Goal: Task Accomplishment & Management: Manage account settings

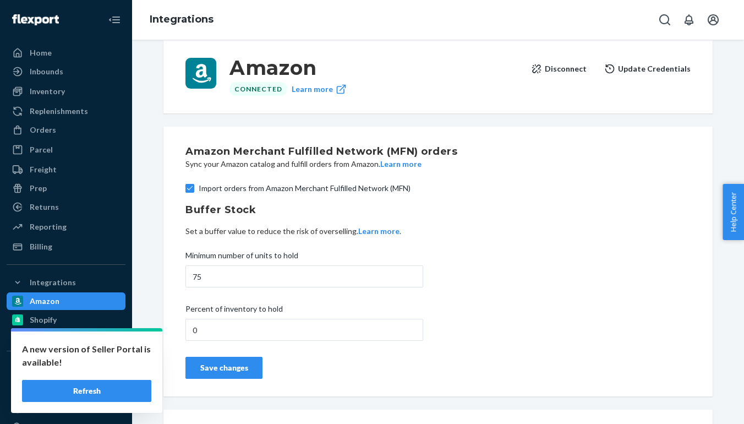
scroll to position [18, 0]
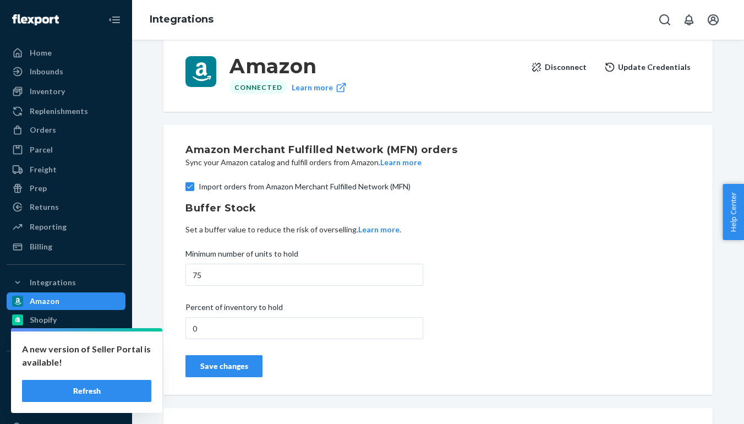
click at [181, 313] on div "Amazon Merchant Fulfilled Network (MFN) orders Sync your Amazon catalog and ful…" at bounding box center [437, 260] width 549 height 270
click at [157, 309] on div "Amazon Connected Learn more Disconnect Update Credentials Amazon Merchant Fulfi…" at bounding box center [438, 288] width 566 height 513
click at [564, 70] on button "Disconnect" at bounding box center [559, 67] width 56 height 22
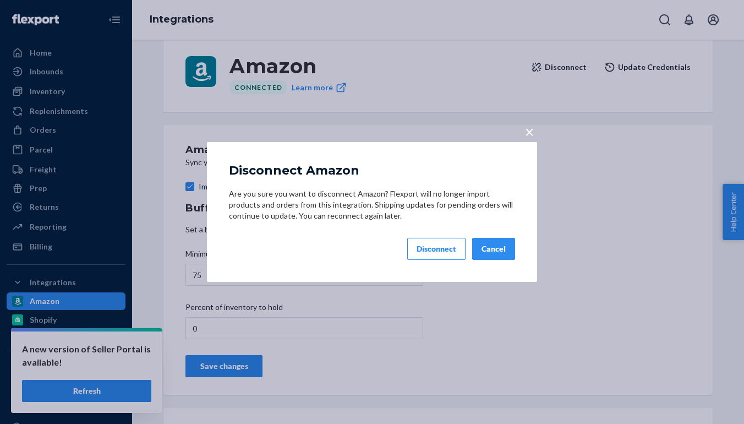
click at [443, 253] on div "Disconnect" at bounding box center [437, 248] width 40 height 11
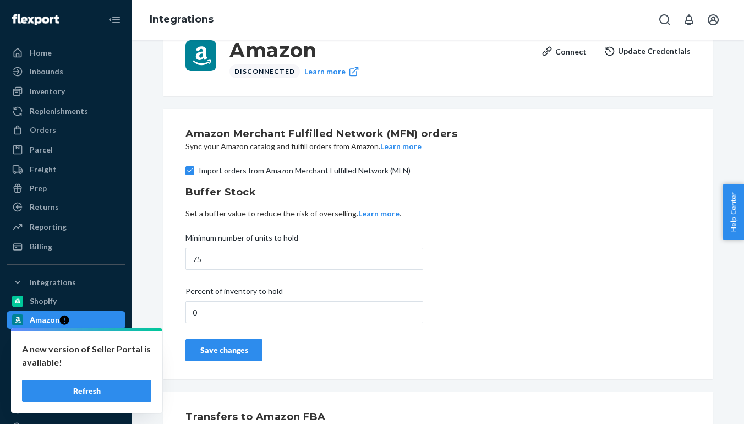
scroll to position [35, 0]
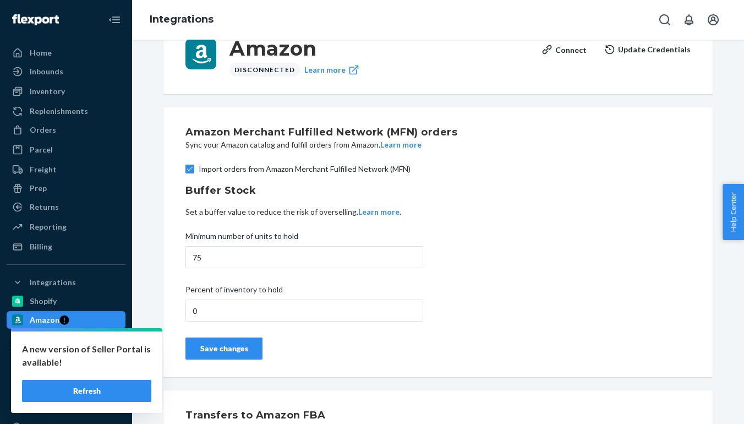
click at [123, 393] on button "Refresh" at bounding box center [86, 391] width 129 height 22
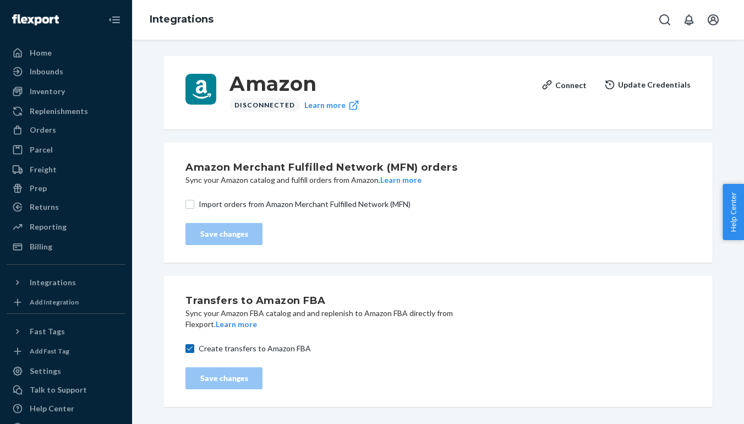
click at [191, 349] on input "Create transfers to Amazon FBA" at bounding box center [189, 348] width 9 height 9
checkbox input "false"
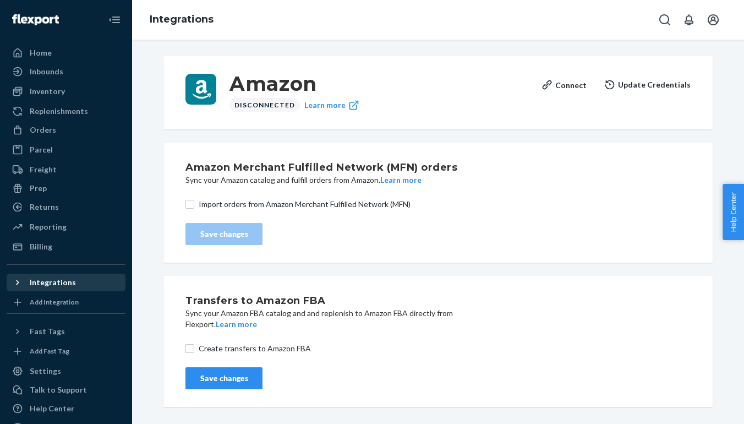
click at [67, 284] on div "Integrations" at bounding box center [53, 282] width 46 height 11
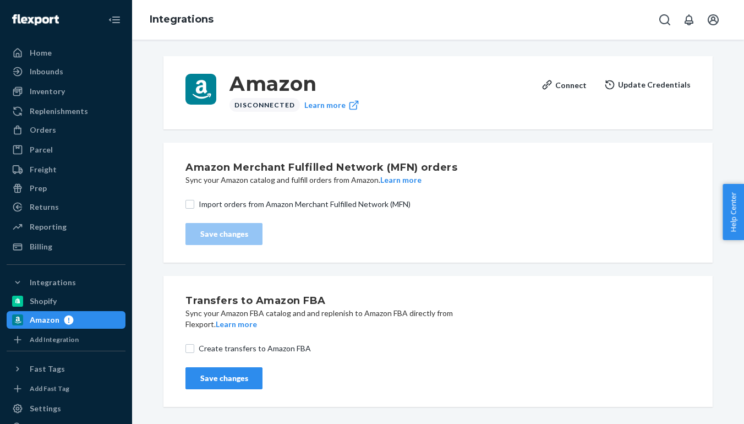
click at [68, 324] on icon at bounding box center [68, 319] width 9 height 9
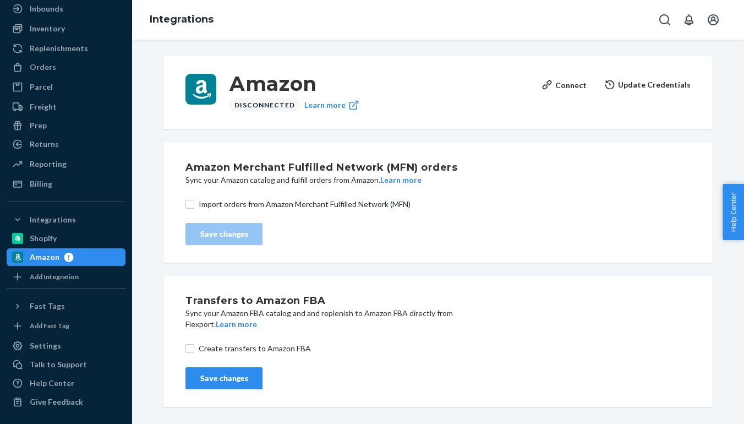
click at [248, 377] on div "Save changes" at bounding box center [224, 378] width 58 height 11
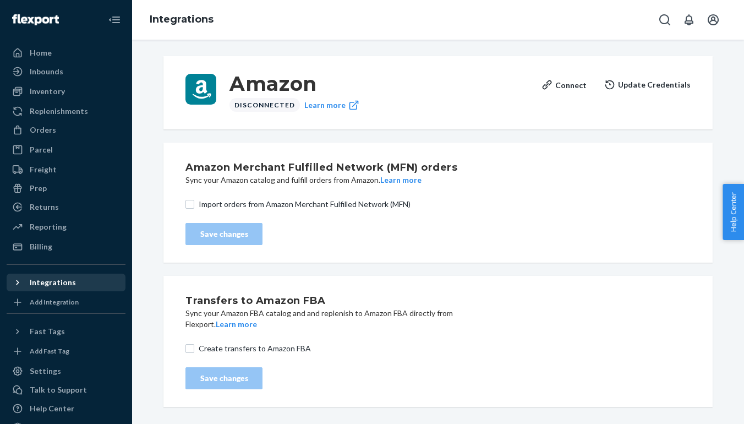
click at [63, 289] on div "Integrations" at bounding box center [66, 282] width 117 height 15
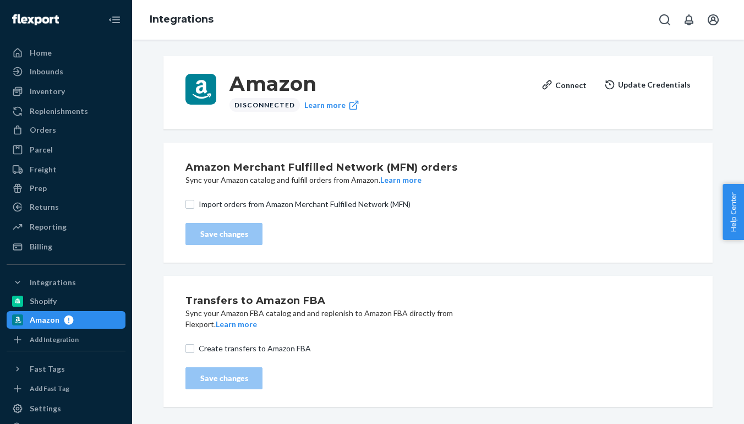
click at [63, 321] on icon at bounding box center [66, 320] width 14 height 10
click at [68, 321] on icon at bounding box center [68, 319] width 9 height 9
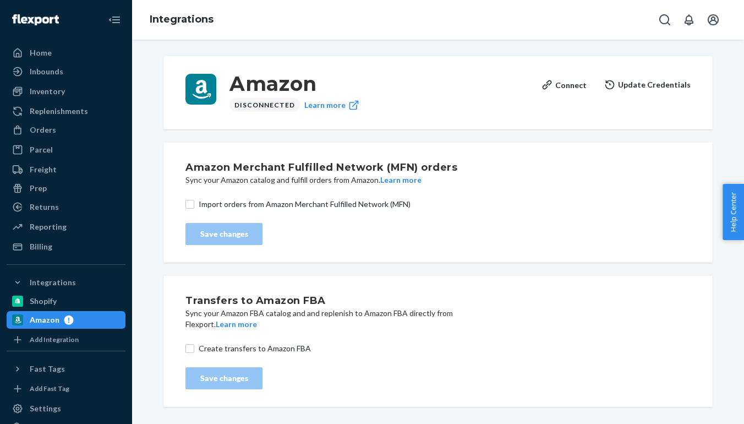
click at [663, 89] on button "Update Credentials" at bounding box center [647, 85] width 86 height 22
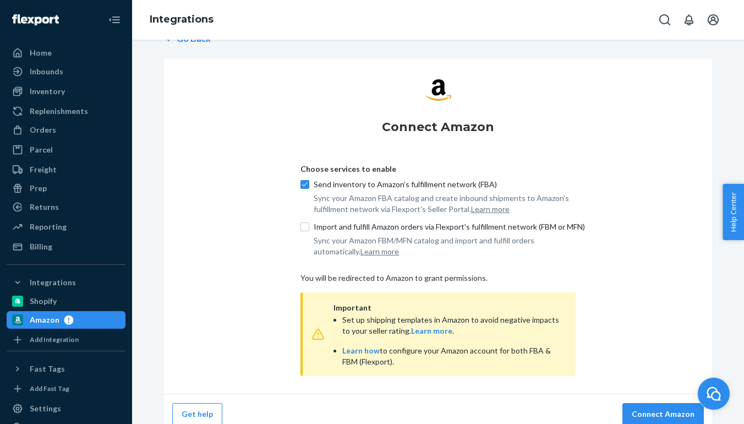
scroll to position [24, 0]
click at [311, 225] on label "Import and fulfill Amazon orders via Flexport's fulfillment network (FBM or MFN)" at bounding box center [437, 226] width 275 height 11
click at [309, 225] on input "Import and fulfill Amazon orders via Flexport's fulfillment network (FBM or MFN)" at bounding box center [304, 226] width 9 height 9
click at [305, 225] on input "Import and fulfill Amazon orders via Flexport's fulfillment network (FBM or MFN)" at bounding box center [304, 226] width 9 height 9
checkbox input "false"
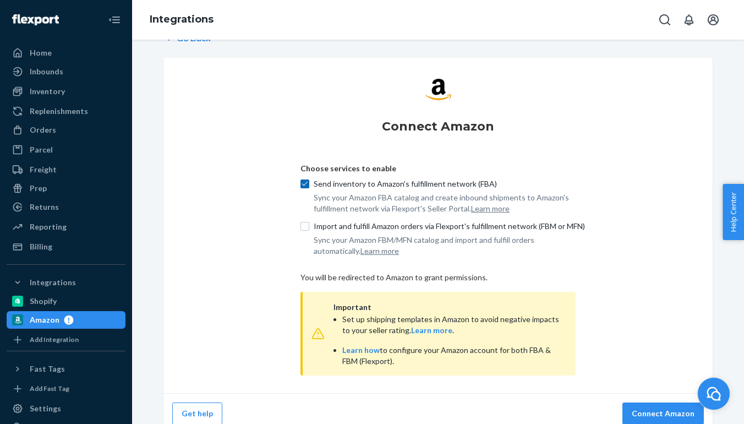
click at [305, 183] on input "Send inventory to Amazon's fulfillment network (FBA)" at bounding box center [304, 183] width 9 height 9
checkbox input "false"
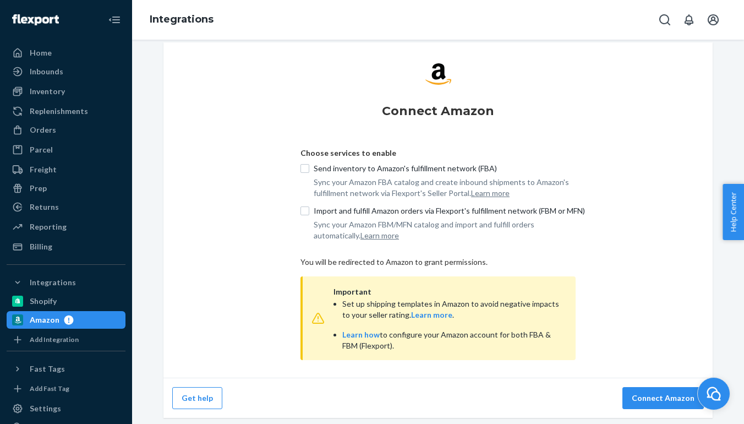
scroll to position [0, 0]
click at [95, 195] on div "Prep" at bounding box center [66, 187] width 117 height 15
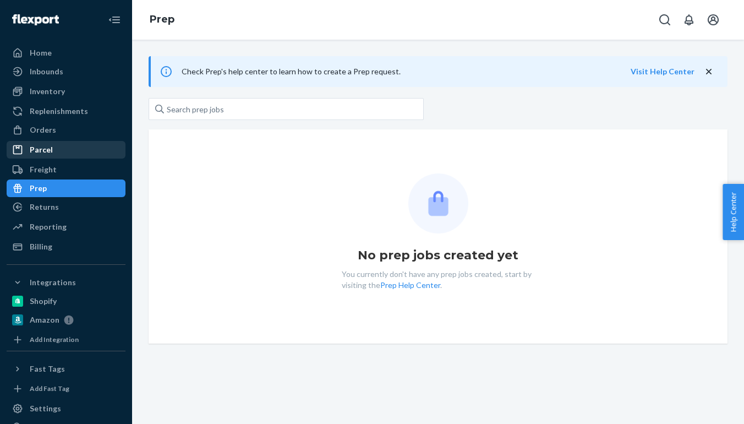
click at [89, 153] on div "Parcel" at bounding box center [66, 149] width 117 height 15
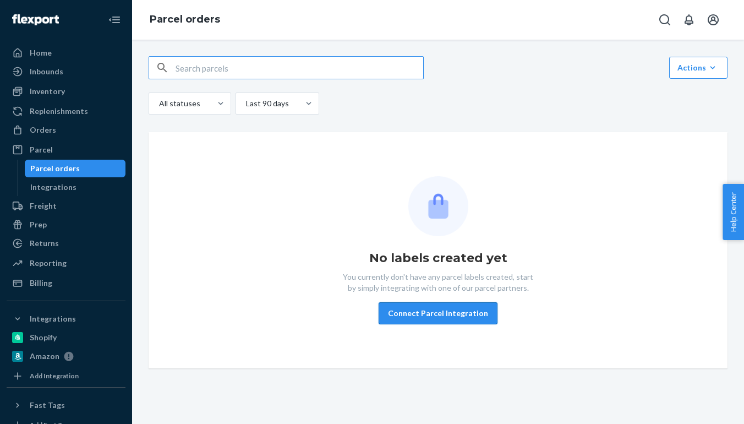
click at [409, 322] on button "Connect Parcel Integration" at bounding box center [438, 313] width 119 height 22
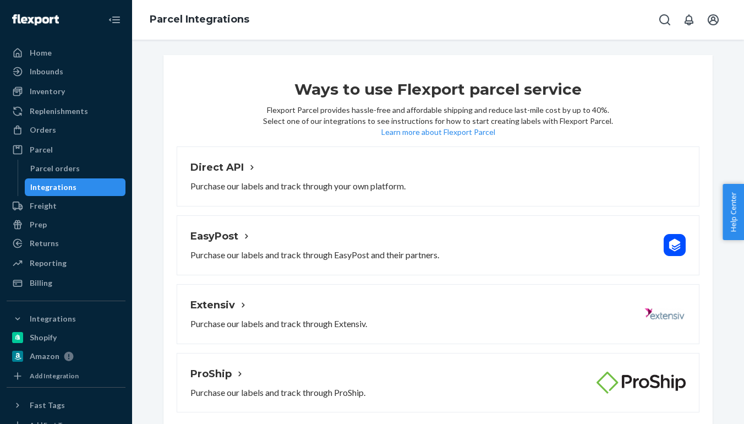
click at [456, 189] on link "Direct API Purchase our labels and track through your own platform." at bounding box center [438, 176] width 523 height 60
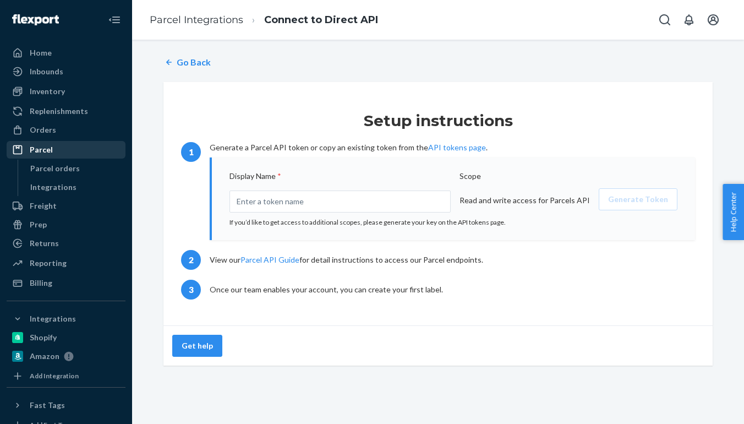
click at [57, 150] on div "Parcel" at bounding box center [66, 149] width 117 height 15
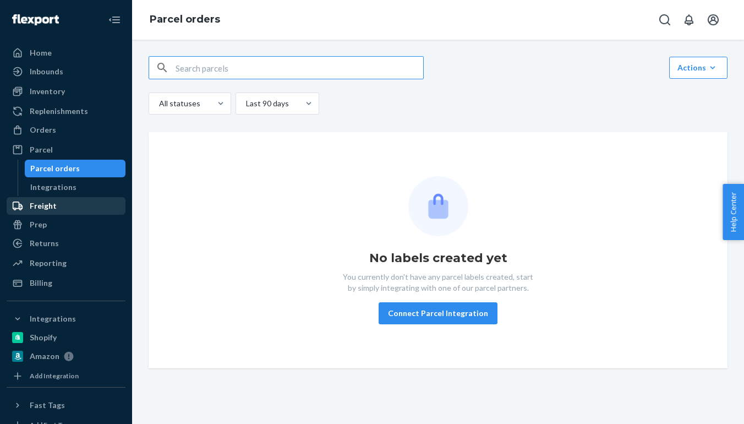
click at [62, 201] on div "Freight" at bounding box center [66, 205] width 117 height 15
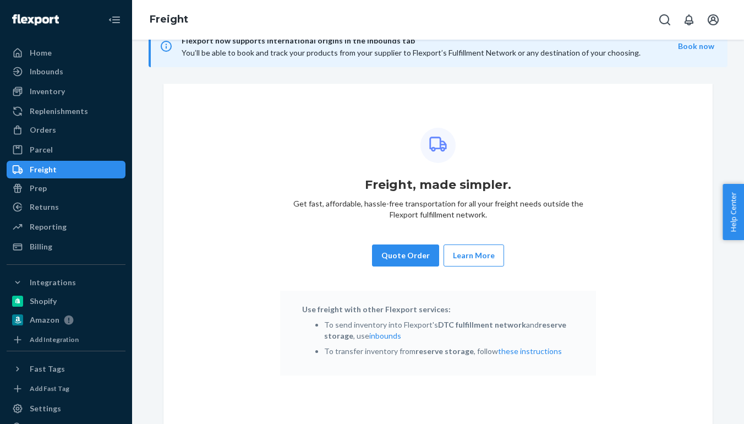
scroll to position [31, 0]
click at [517, 351] on button "these instructions" at bounding box center [530, 351] width 64 height 11
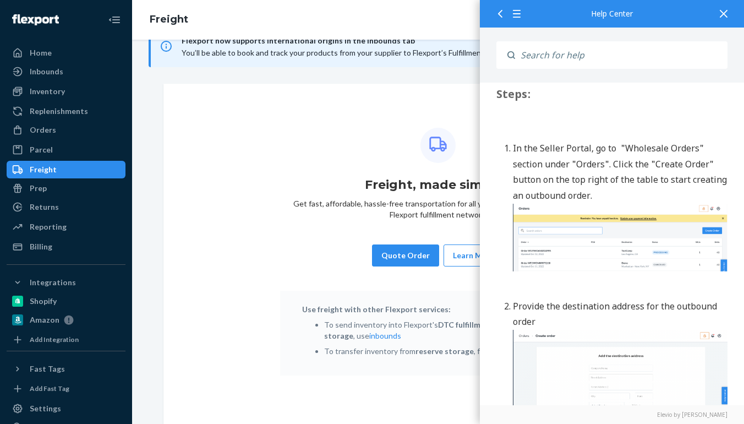
scroll to position [300, 0]
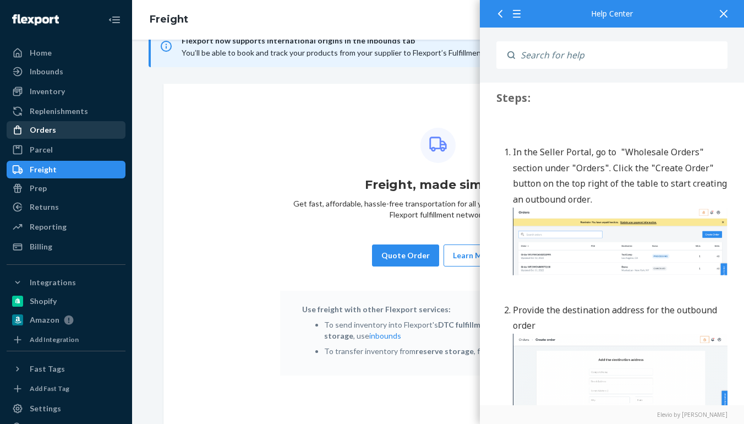
click at [71, 131] on div "Orders" at bounding box center [66, 129] width 117 height 15
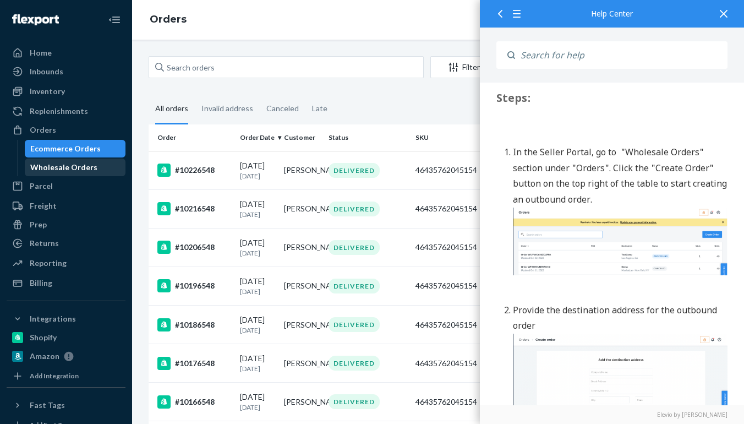
click at [76, 172] on div "Wholesale Orders" at bounding box center [63, 167] width 67 height 11
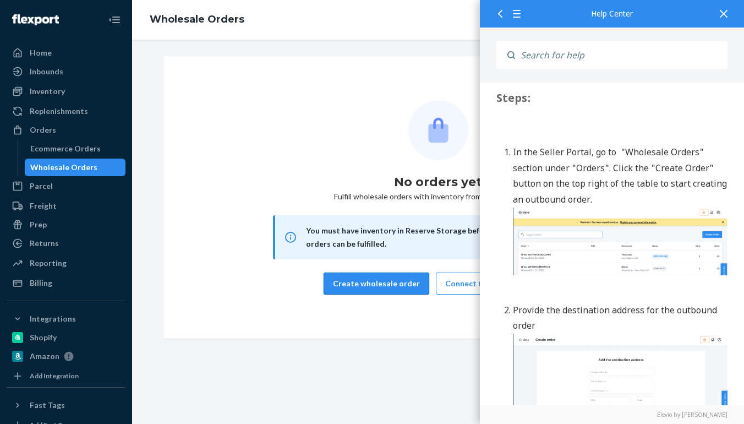
click at [402, 286] on button "Create wholesale order" at bounding box center [377, 283] width 106 height 22
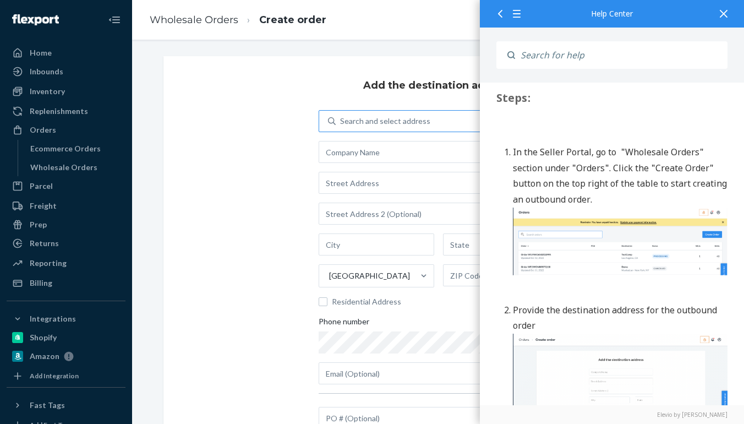
click at [397, 121] on div "Search and select address" at bounding box center [385, 121] width 90 height 11
click at [341, 121] on input "Search and select address" at bounding box center [340, 121] width 1 height 11
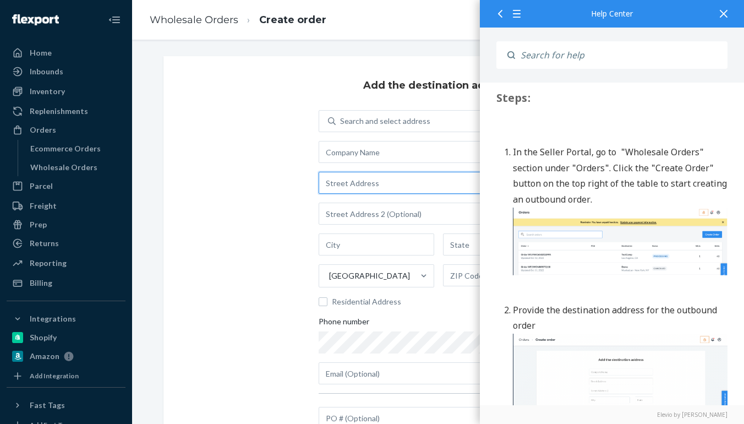
paste input "Garik Babayan 3300 Kashiwa st Torrance, CA 90505 US 9293789034"
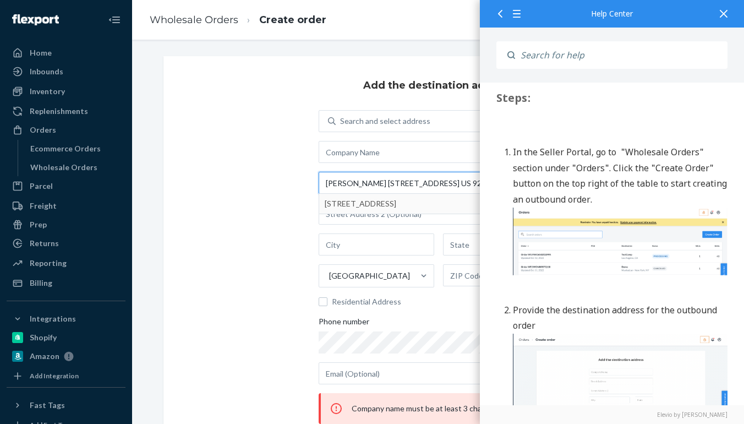
type input "Garik Babayan 3300 Kashiwa st Torrance, CA 90505 US 9293789034"
type input "Torrance"
type input "CA"
type input "90505"
type input "3300 Kashiwa St"
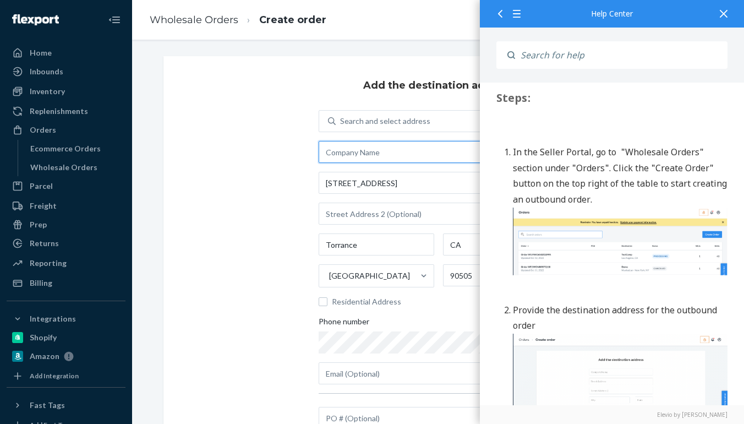
click at [387, 157] on input "text" at bounding box center [439, 152] width 240 height 22
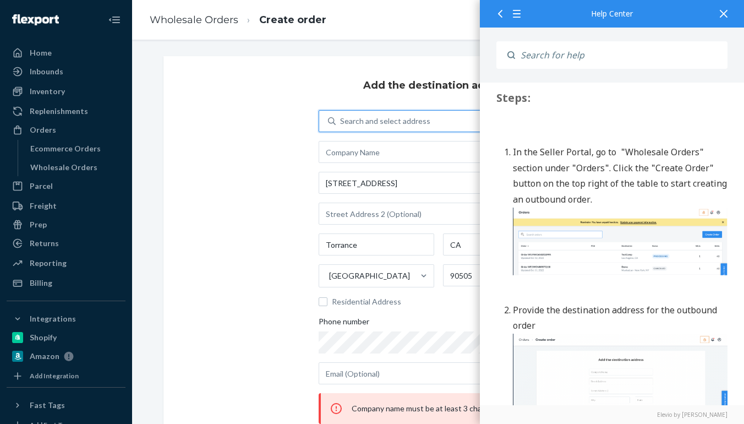
click at [381, 129] on div "Search and select address" at bounding box center [447, 121] width 222 height 20
click at [341, 127] on input "0 results available. Use Up and Down to choose options, press Enter to select t…" at bounding box center [340, 121] width 1 height 11
click at [388, 157] on input "text" at bounding box center [439, 152] width 240 height 22
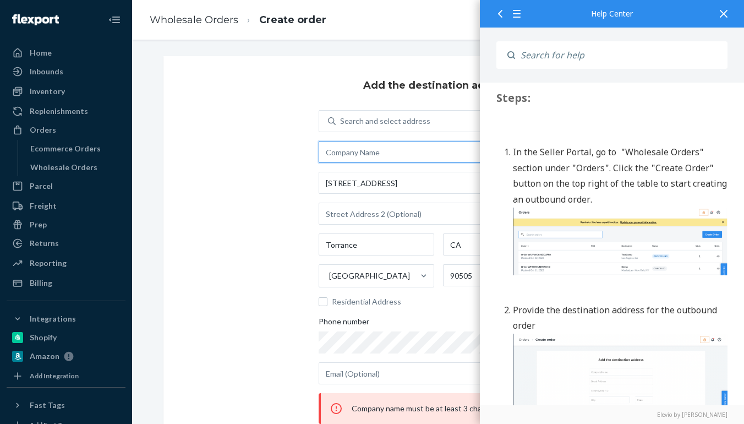
paste input "Garik Babayan 3300 Kashiwa st Torrance, CA 90505 US 9293789034"
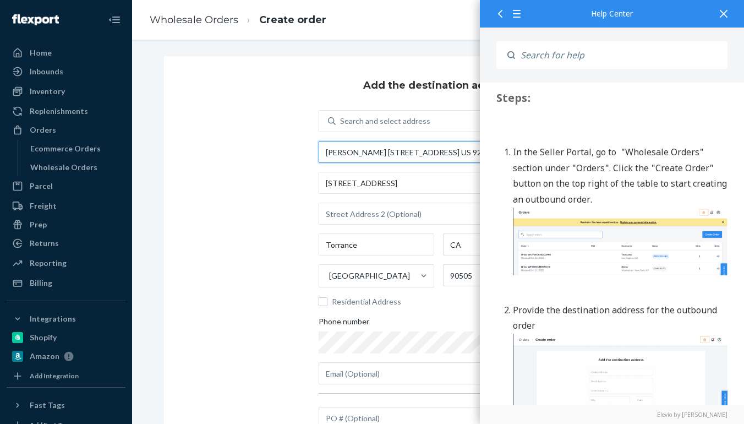
drag, startPoint x: 856, startPoint y: -64, endPoint x: 485, endPoint y: 151, distance: 429.1
drag, startPoint x: 467, startPoint y: 153, endPoint x: 378, endPoint y: 153, distance: 89.1
click at [378, 153] on input "Garik Babayan 3300 Kashi293789034" at bounding box center [439, 152] width 240 height 22
type input "Garik Babayan"
click at [261, 203] on div "Add the destination address Search and select address Garik Babayan 3300 Kashiw…" at bounding box center [438, 254] width 550 height 397
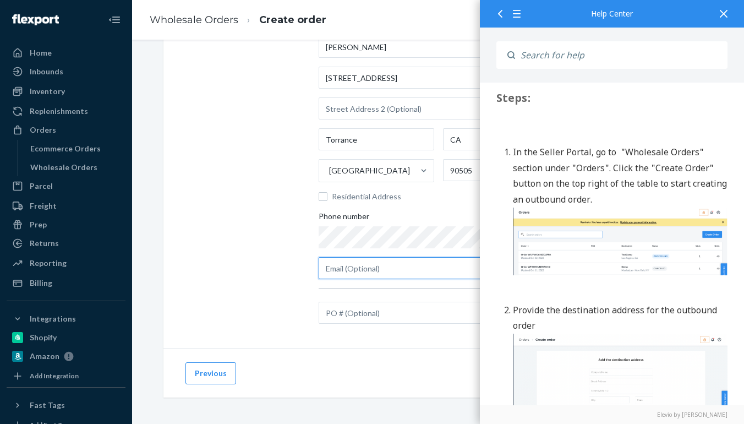
type input "exitonb@yahoo.com"
click at [262, 313] on div "Add the destination address Search and select address Garik Babayan 3300 Kashiw…" at bounding box center [438, 149] width 550 height 397
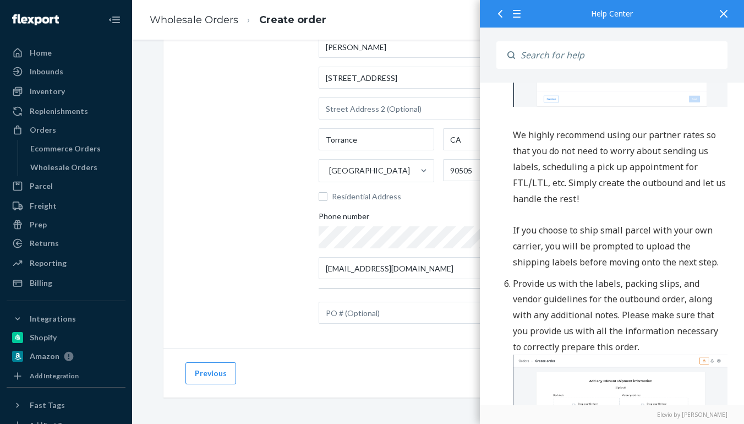
scroll to position [1353, 0]
click at [723, 10] on icon at bounding box center [724, 14] width 8 height 8
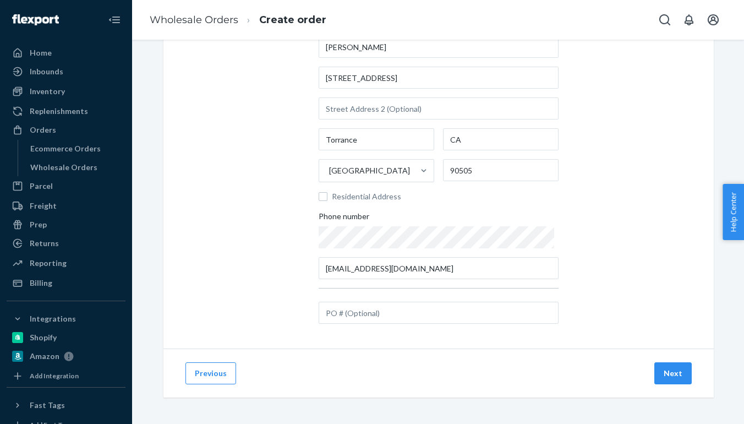
scroll to position [0, 0]
click at [673, 372] on button "Next" at bounding box center [672, 373] width 37 height 22
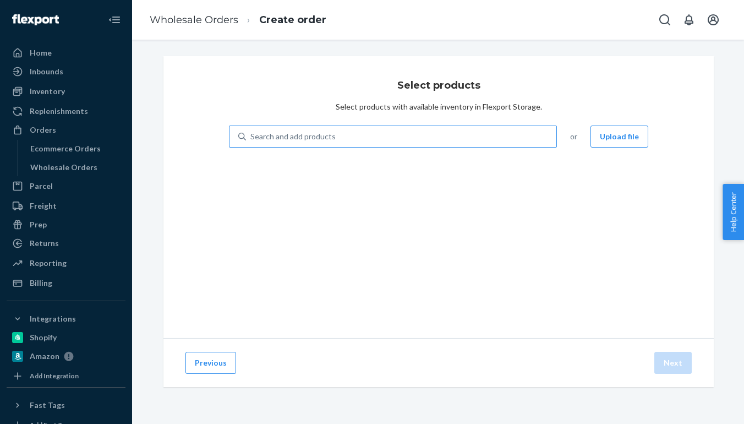
click at [490, 140] on div "Search and add products" at bounding box center [401, 137] width 310 height 20
click at [251, 140] on input "Search and add products" at bounding box center [250, 136] width 1 height 11
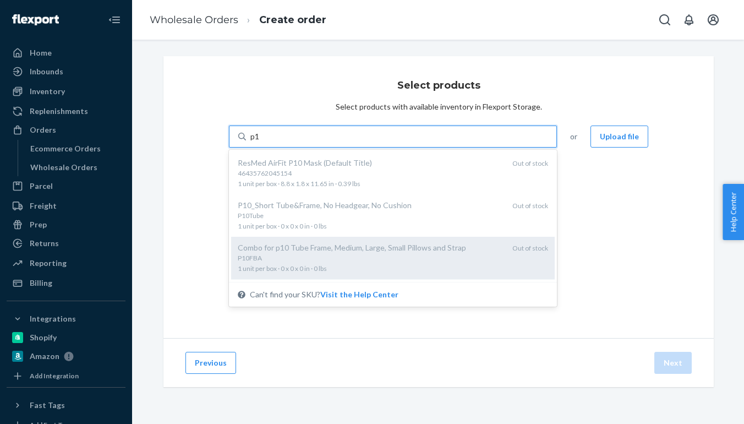
type input "p"
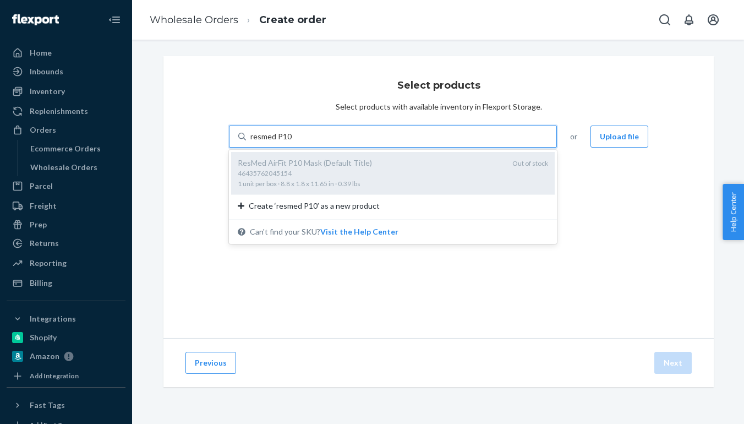
click at [390, 178] on div "46435762045154 1 unit per box · 8.8 x 1.8 x 11.65 in · 0.39 lbs" at bounding box center [371, 178] width 266 height 20
click at [292, 142] on input "resmed P10" at bounding box center [270, 136] width 41 height 11
click at [385, 166] on div "ResMed AirFit P10 Mask (Default Title)" at bounding box center [371, 162] width 266 height 11
click at [292, 142] on input "resmed P10" at bounding box center [270, 136] width 41 height 11
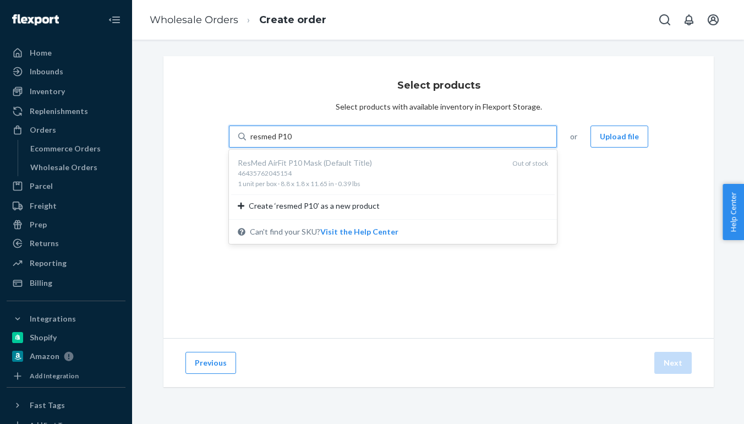
type input "resmed P10"
click at [407, 282] on div "Select products Select products with available inventory in Flexport Storage. o…" at bounding box center [438, 197] width 550 height 282
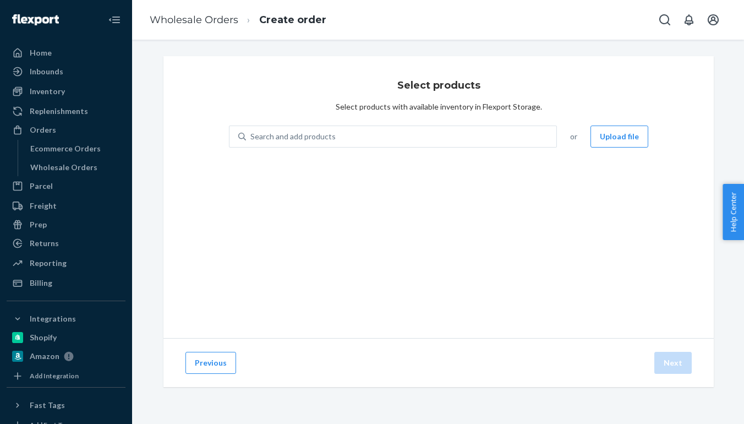
click at [418, 113] on div "Select products Select products with available inventory in Flexport Storage. S…" at bounding box center [438, 197] width 550 height 282
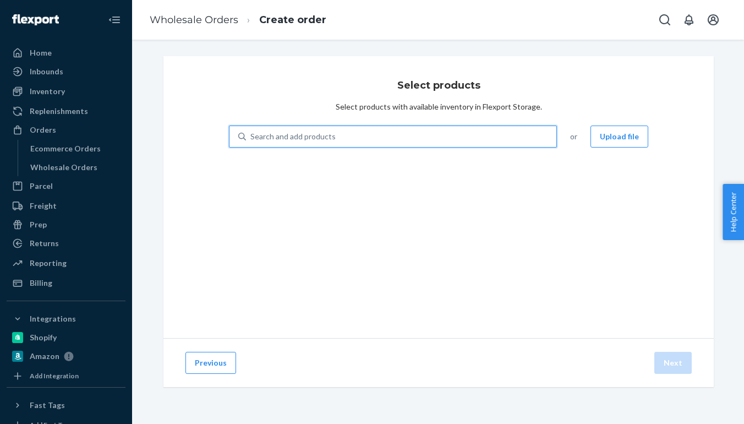
click at [487, 139] on div "Search and add products" at bounding box center [401, 137] width 310 height 20
click at [251, 139] on input "0 results available. Use Up and Down to choose options, press Enter to select t…" at bounding box center [250, 136] width 1 height 11
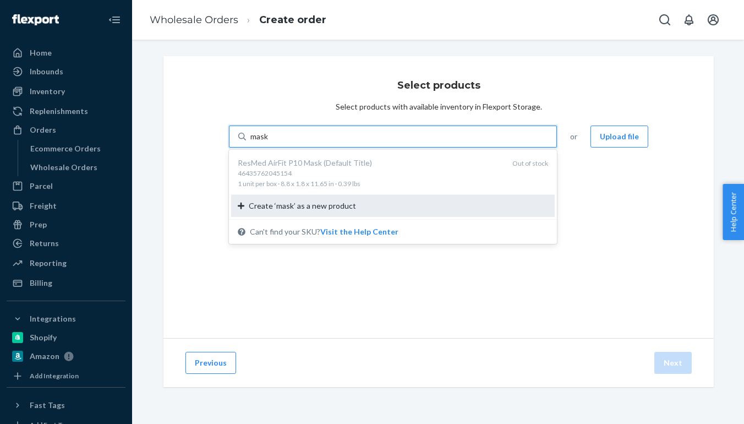
click at [443, 210] on div "Create ‘mask’ as a new product" at bounding box center [393, 205] width 310 height 11
type input "mask"
click at [269, 142] on input "mask" at bounding box center [259, 136] width 19 height 11
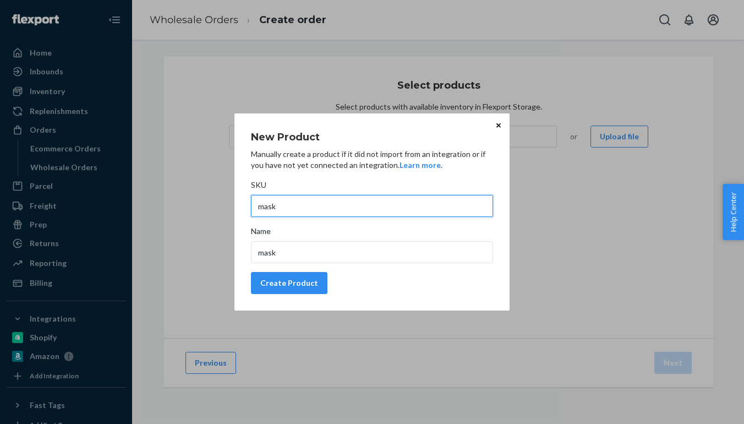
click at [439, 209] on input "mask" at bounding box center [372, 206] width 242 height 22
click at [300, 288] on div "Create Product" at bounding box center [289, 282] width 58 height 11
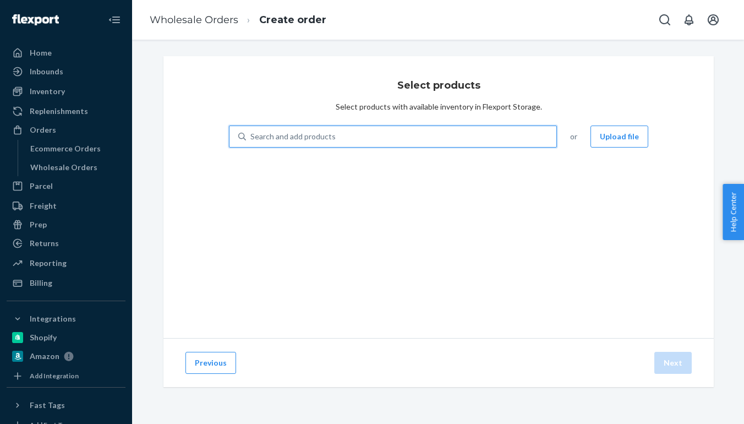
paste input "46435762045154"
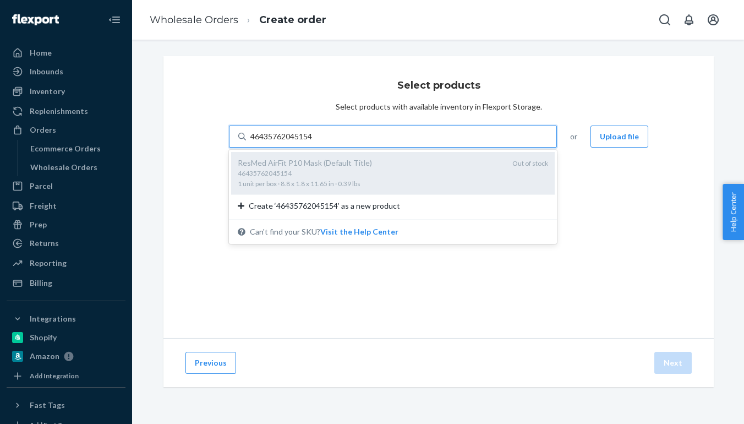
click at [490, 174] on div "46435762045154" at bounding box center [371, 172] width 266 height 9
click at [314, 142] on input "46435762045154" at bounding box center [282, 136] width 64 height 11
click at [490, 174] on div "46435762045154" at bounding box center [371, 172] width 266 height 9
click at [314, 142] on input "46435762045154" at bounding box center [282, 136] width 64 height 11
click at [490, 174] on div "46435762045154" at bounding box center [371, 172] width 266 height 9
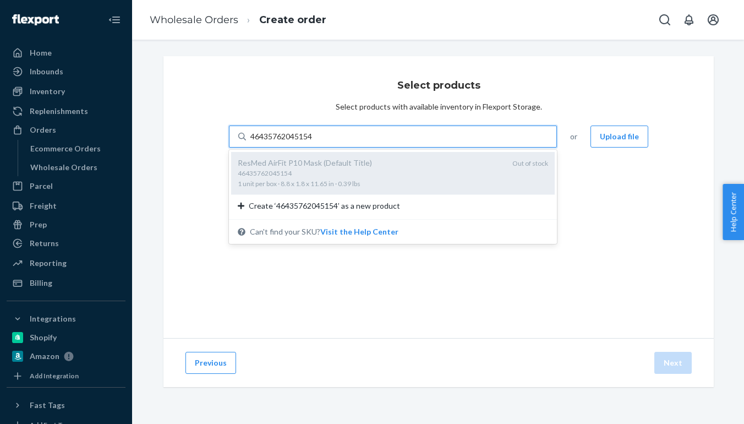
click at [314, 142] on input "46435762045154" at bounding box center [282, 136] width 64 height 11
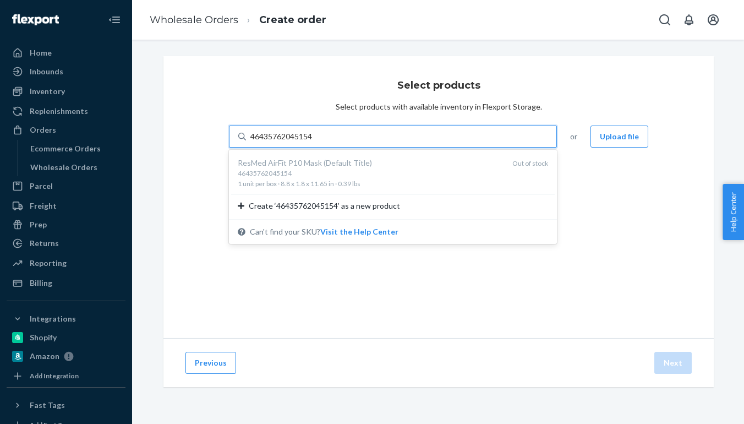
type input "46435762045154"
click at [590, 209] on div "Select products Select products with available inventory in Flexport Storage. o…" at bounding box center [438, 197] width 550 height 282
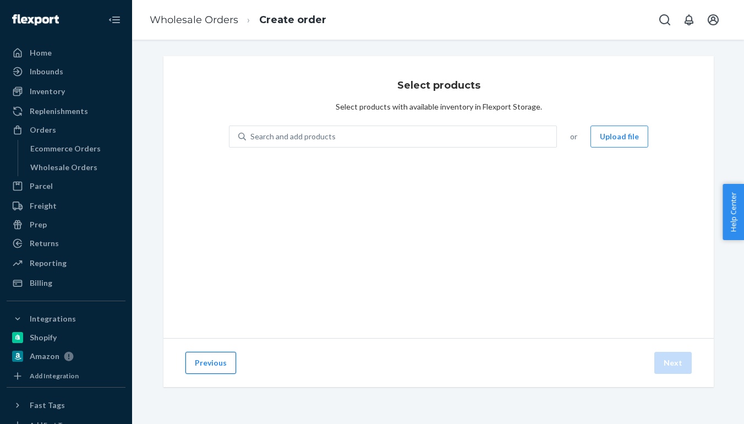
click at [213, 363] on button "Previous" at bounding box center [210, 363] width 51 height 22
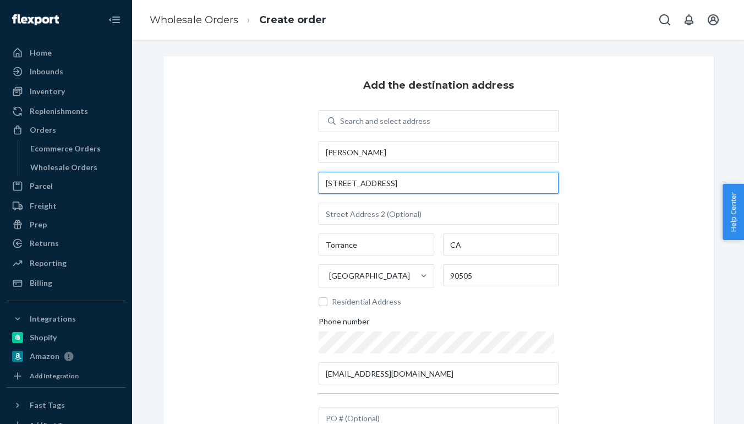
click at [353, 184] on input "3300 Kashiwa St" at bounding box center [439, 183] width 240 height 22
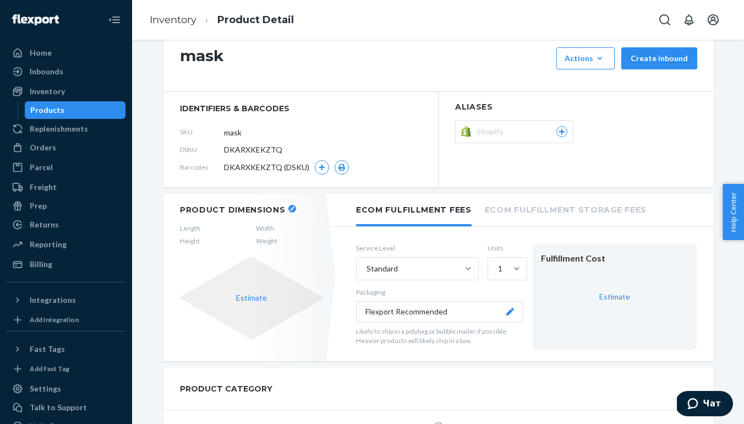
scroll to position [1, 0]
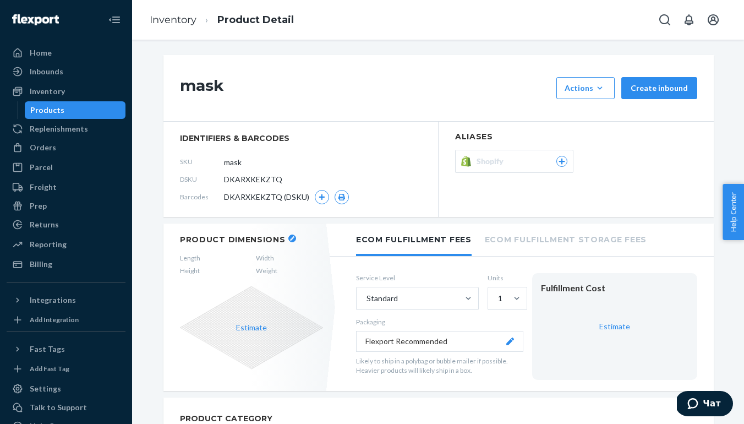
click at [65, 101] on link "Products" at bounding box center [75, 110] width 101 height 18
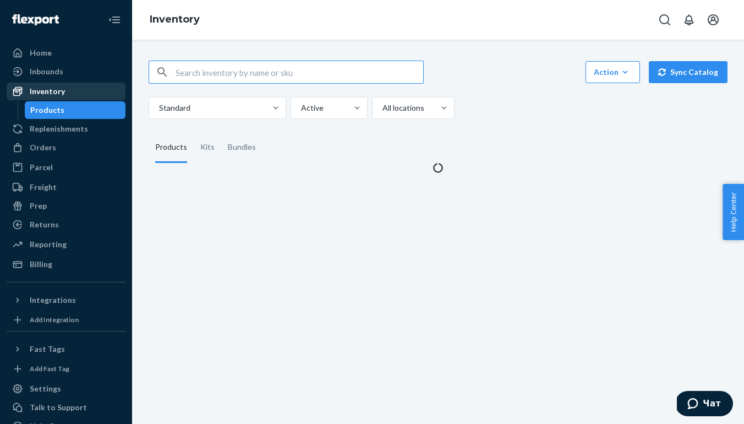
click at [60, 92] on div "Inventory" at bounding box center [47, 91] width 35 height 11
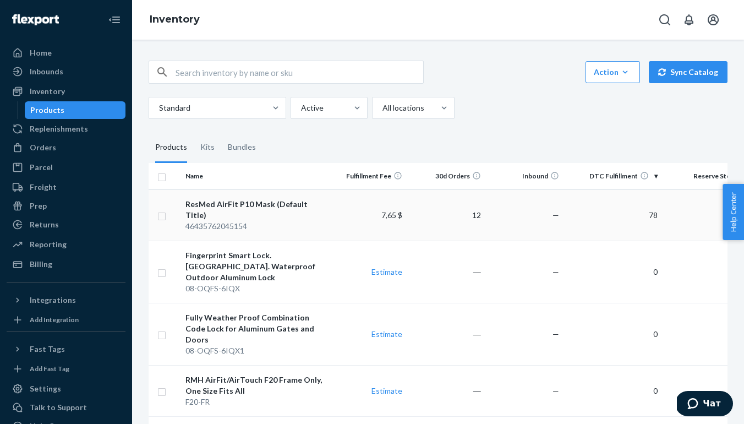
click at [288, 206] on div "ResMed AirFit P10 Mask (Default Title)" at bounding box center [254, 210] width 138 height 22
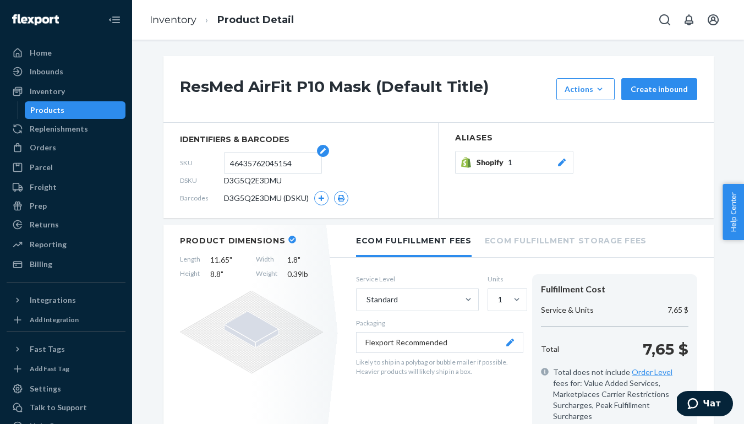
drag, startPoint x: 300, startPoint y: 165, endPoint x: 226, endPoint y: 165, distance: 74.3
click at [226, 165] on form "46435762045154" at bounding box center [273, 163] width 98 height 22
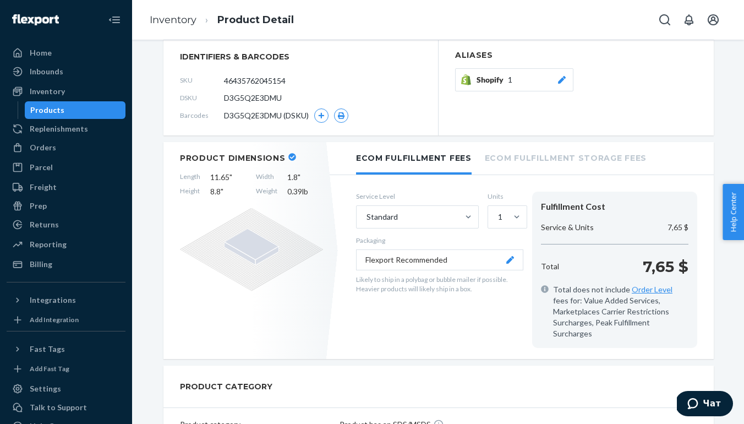
scroll to position [87, 0]
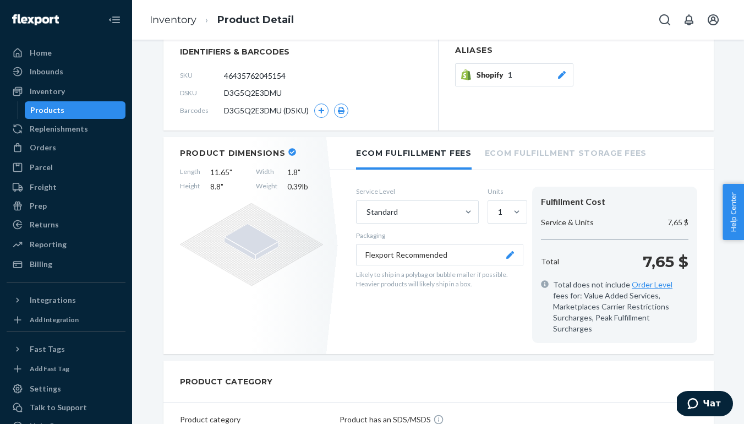
click at [512, 157] on li "Ecom Fulfillment Storage Fees" at bounding box center [566, 152] width 162 height 30
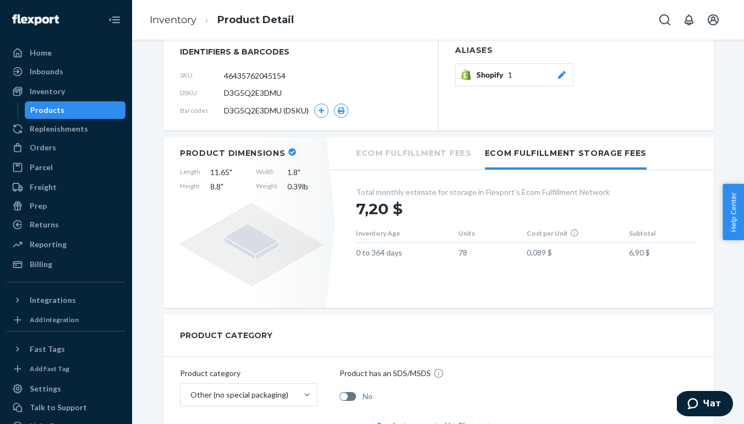
click at [433, 162] on li "Ecom Fulfillment Fees" at bounding box center [414, 152] width 116 height 30
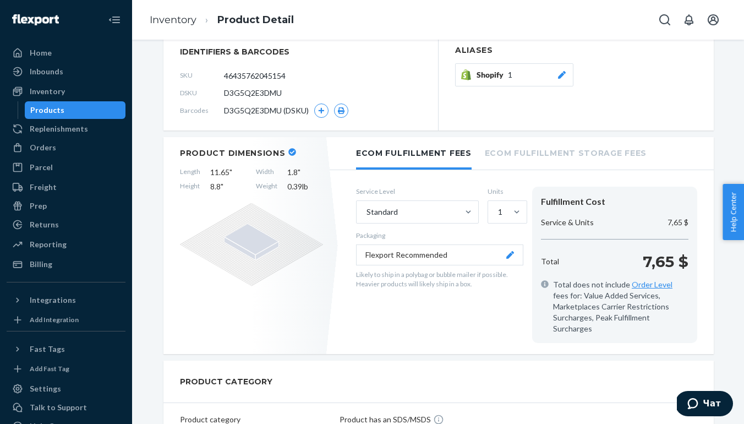
click at [424, 159] on li "Ecom Fulfillment Fees" at bounding box center [414, 153] width 116 height 32
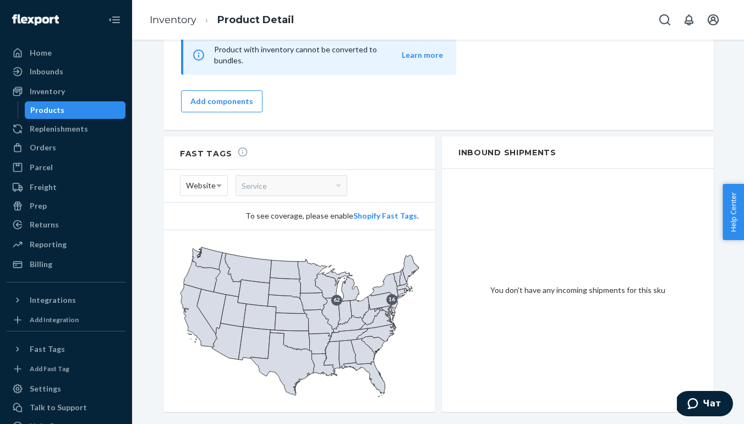
scroll to position [0, 0]
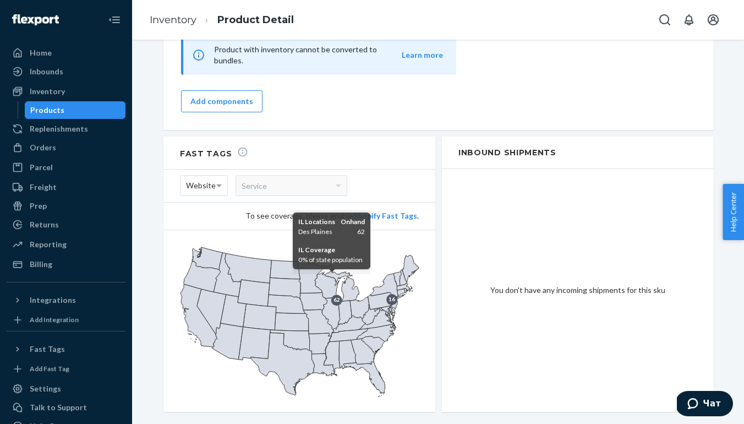
click at [336, 297] on icon at bounding box center [330, 313] width 18 height 32
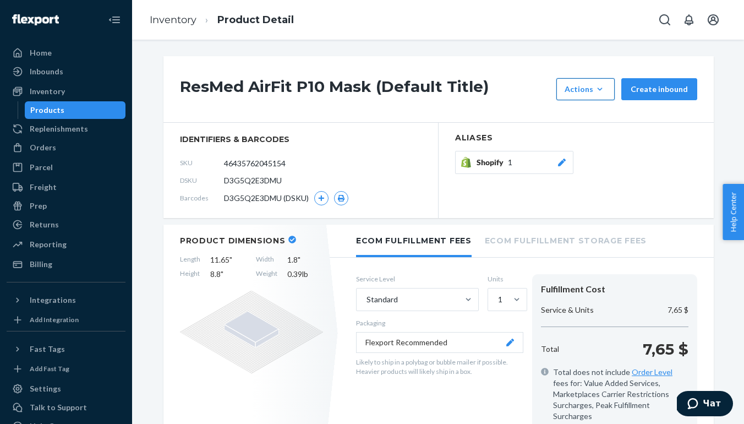
click at [593, 95] on button "Actions Add components Hide Request removal" at bounding box center [585, 89] width 58 height 22
click at [634, 85] on button "Create inbound" at bounding box center [659, 89] width 76 height 22
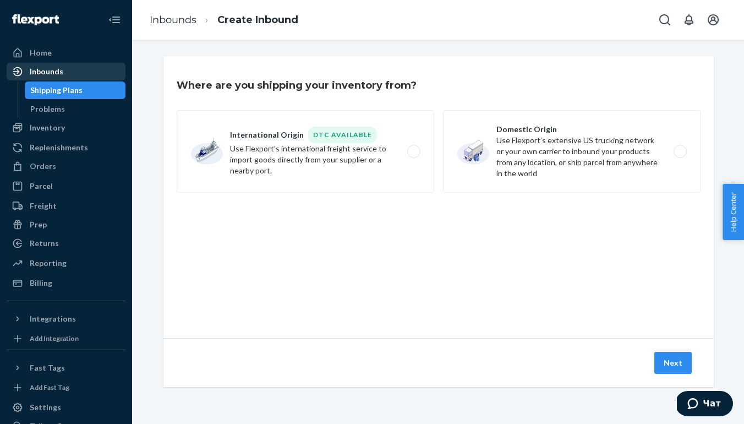
click at [63, 74] on div "Inbounds" at bounding box center [66, 71] width 117 height 15
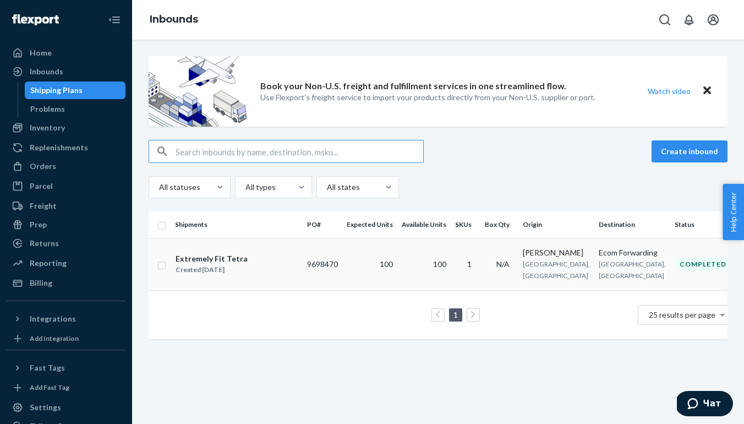
click at [242, 264] on div "Created Apr 15, 2025" at bounding box center [212, 269] width 72 height 11
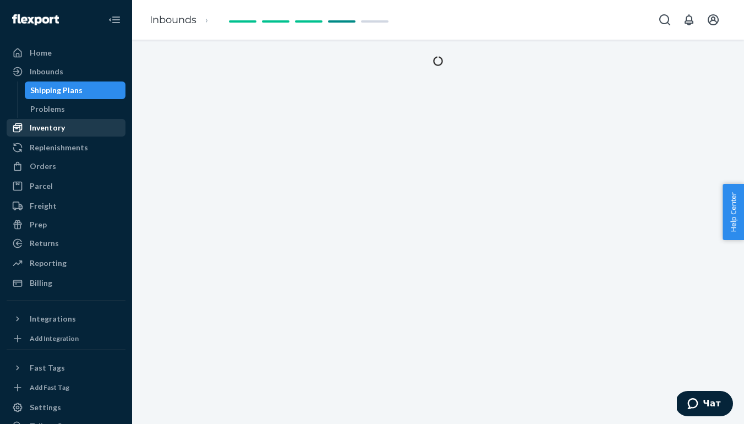
click at [91, 128] on div "Inventory" at bounding box center [66, 127] width 117 height 15
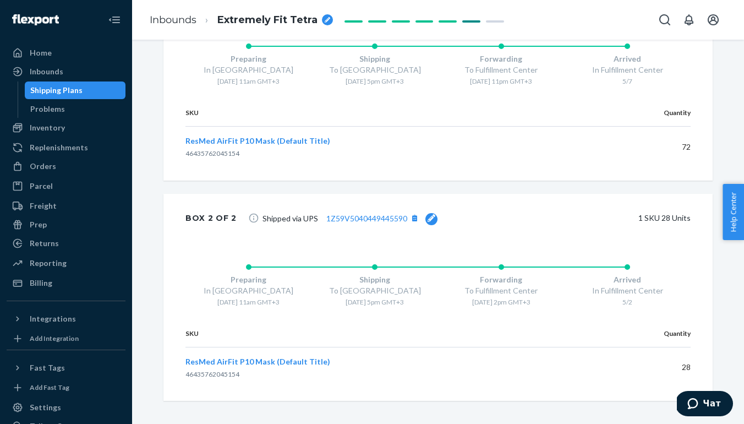
scroll to position [533, 0]
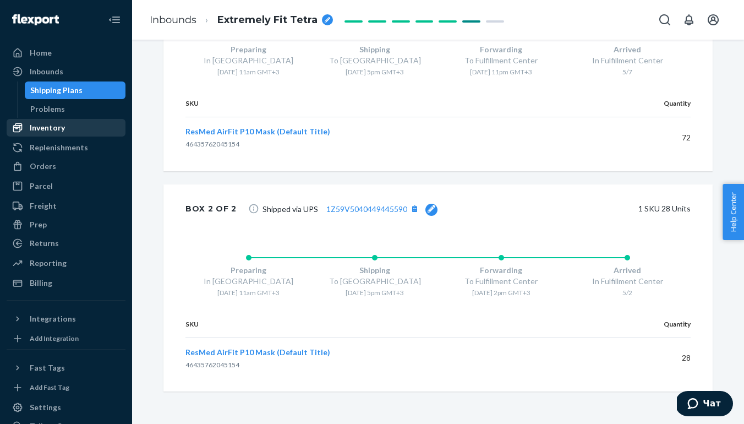
click at [56, 130] on div "Inventory" at bounding box center [47, 127] width 35 height 11
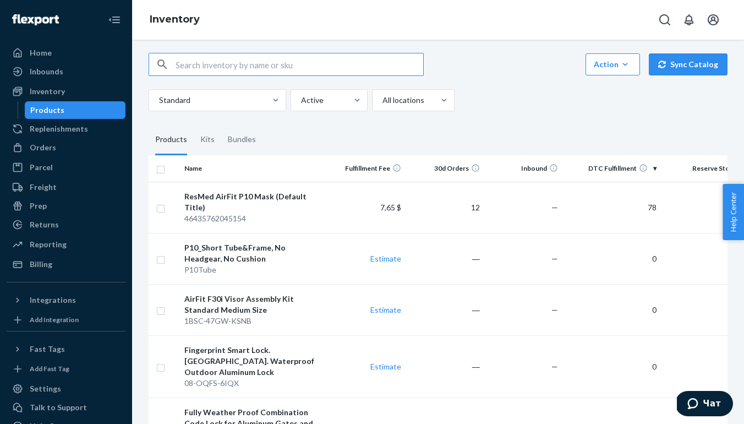
scroll to position [9, 0]
click at [159, 201] on input "checkbox" at bounding box center [160, 206] width 9 height 12
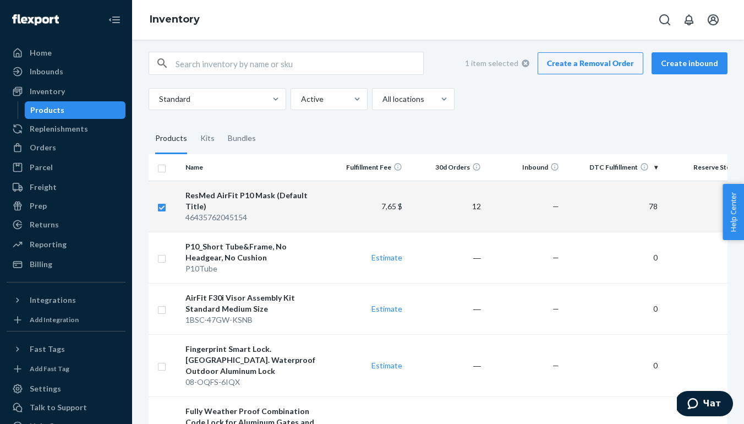
scroll to position [0, 0]
click at [338, 211] on td "7,65 $" at bounding box center [368, 205] width 79 height 51
checkbox input "false"
click at [304, 212] on div "46435762045154" at bounding box center [254, 217] width 138 height 11
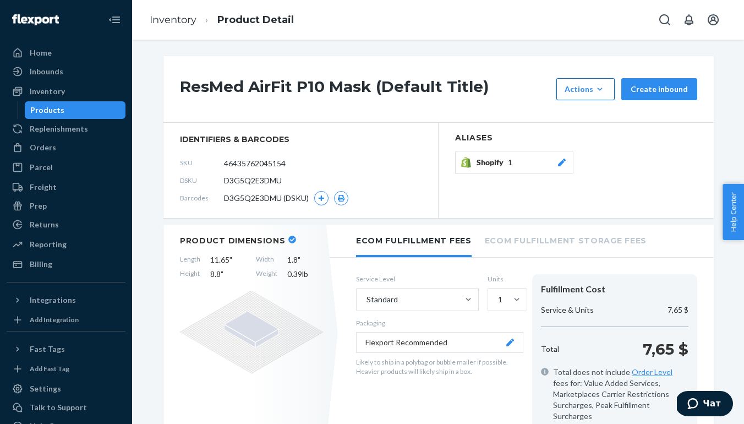
click at [600, 97] on button "Actions Add components Hide Request removal" at bounding box center [585, 89] width 58 height 22
click at [593, 171] on button "Request removal" at bounding box center [612, 163] width 106 height 24
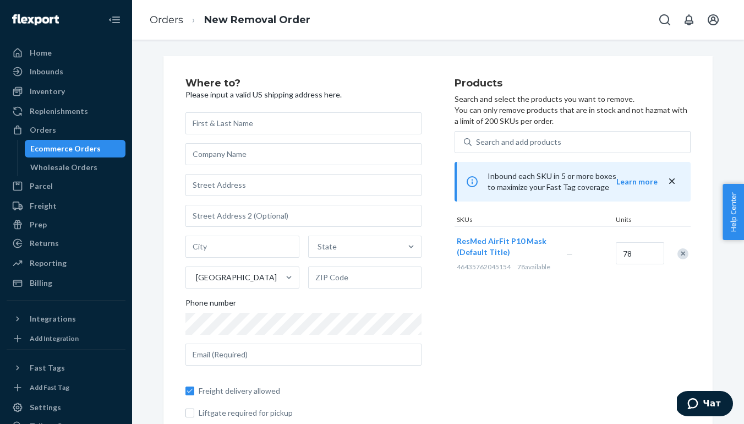
click at [435, 232] on div "Where to? Please input a valid US shipping address here. State United States Ph…" at bounding box center [319, 263] width 269 height 371
click at [323, 131] on input "text" at bounding box center [303, 123] width 236 height 22
paste input "3300 Kashiwa St"
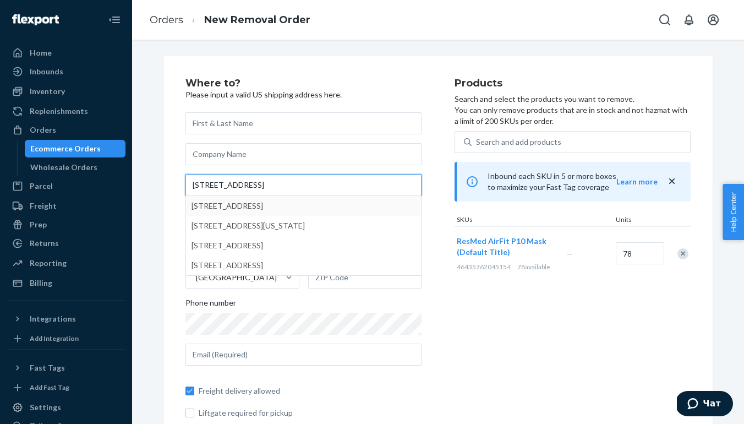
type input "3300 Kashiwa St"
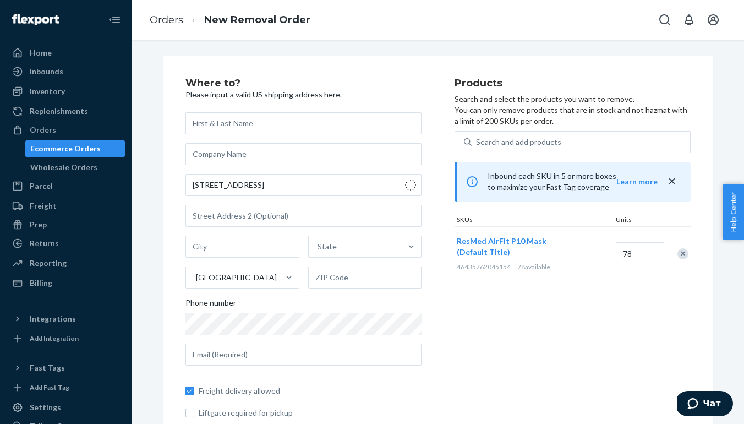
type input "Torrance"
type input "90505"
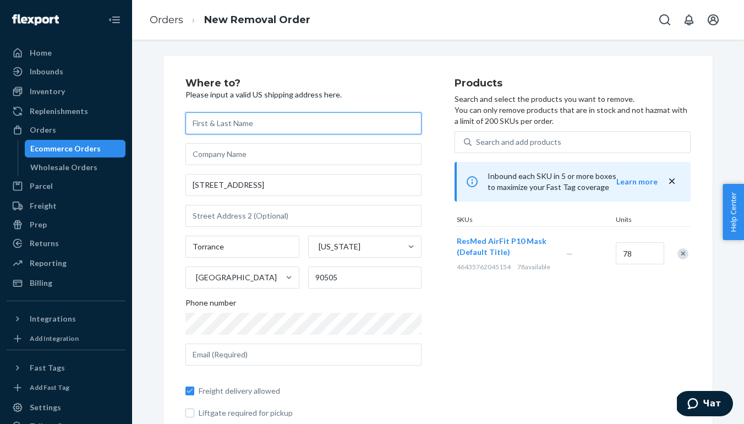
click at [285, 118] on input "text" at bounding box center [303, 123] width 236 height 22
type input "Garik Babayan"
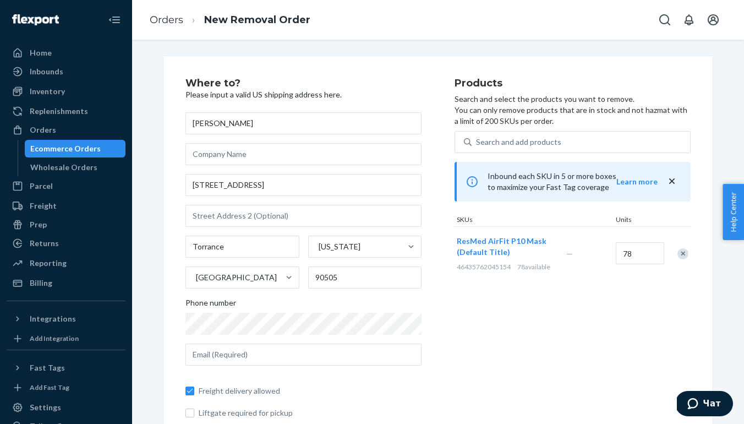
click at [511, 240] on span "ResMed AirFit P10 Mask (Default Title)" at bounding box center [502, 246] width 90 height 20
click at [621, 250] on input "78" at bounding box center [640, 253] width 48 height 22
click at [590, 259] on div "—" at bounding box center [589, 253] width 50 height 29
click at [585, 253] on div "—" at bounding box center [589, 253] width 50 height 29
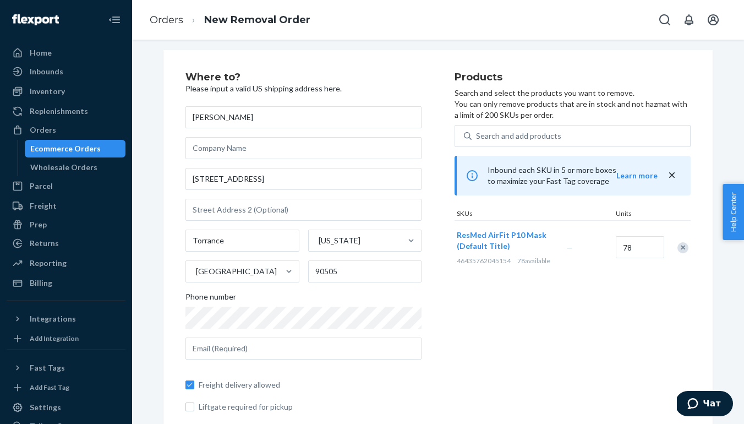
scroll to position [8, 0]
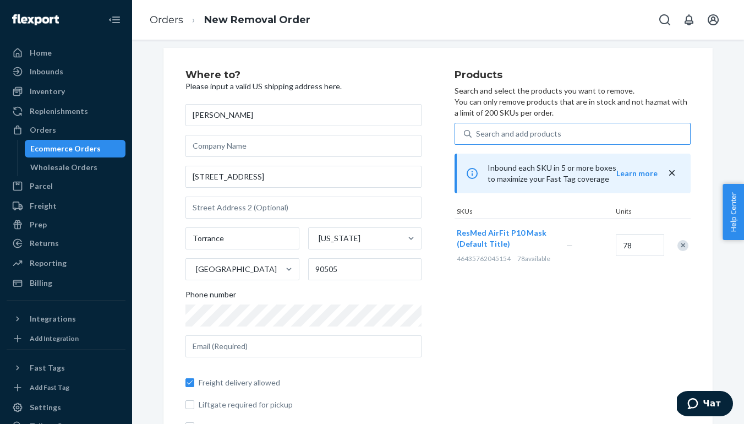
click at [544, 123] on div "Search and add products" at bounding box center [573, 134] width 236 height 22
click at [477, 128] on input "Search and add products" at bounding box center [476, 133] width 1 height 11
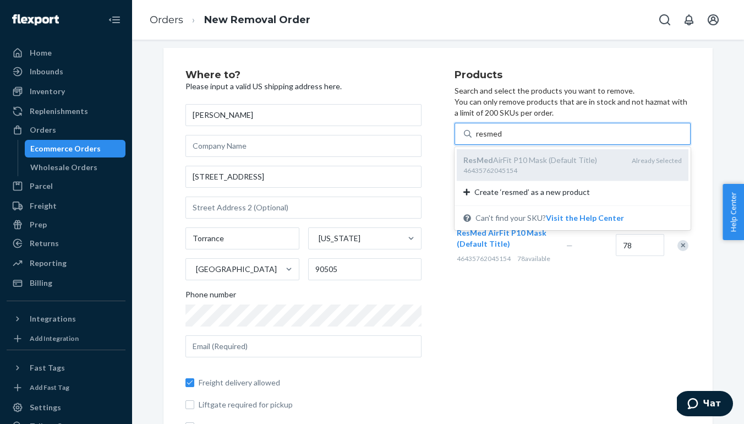
click at [532, 162] on div "ResMed AirFit P10 Mask (Default Title)" at bounding box center [543, 160] width 160 height 11
click at [502, 139] on input "resmed" at bounding box center [489, 133] width 26 height 11
click at [532, 162] on div "ResMed AirFit P10 Mask (Default Title)" at bounding box center [543, 160] width 160 height 11
click at [502, 139] on input "resmed" at bounding box center [489, 133] width 26 height 11
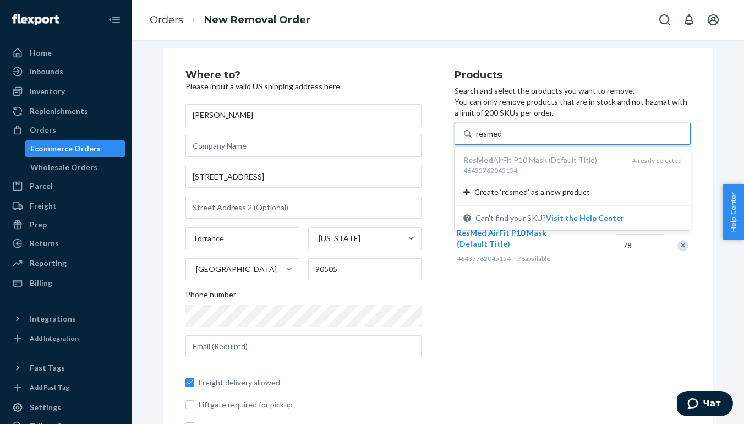
type input "resmed"
click at [577, 324] on div "Products Search and select the products you want to remove. You can only remove…" at bounding box center [573, 255] width 236 height 371
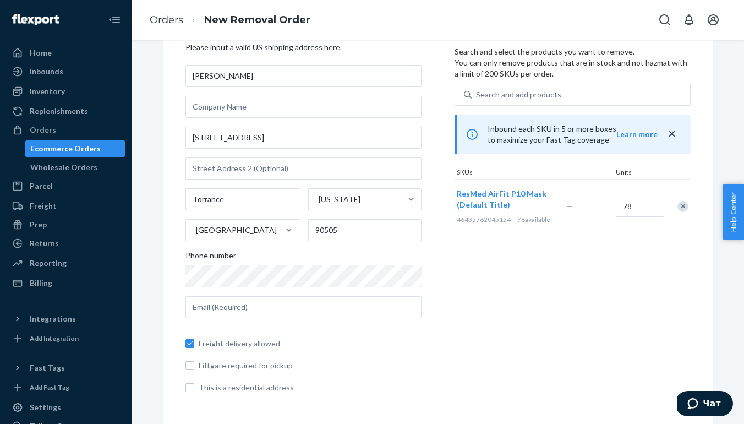
scroll to position [47, 0]
type input "exitonb@yahoo.com"
click at [502, 296] on div "Products Search and select the products you want to remove. You can only remove…" at bounding box center [573, 216] width 236 height 371
click at [504, 331] on div "Products Search and select the products you want to remove. You can only remove…" at bounding box center [573, 216] width 236 height 371
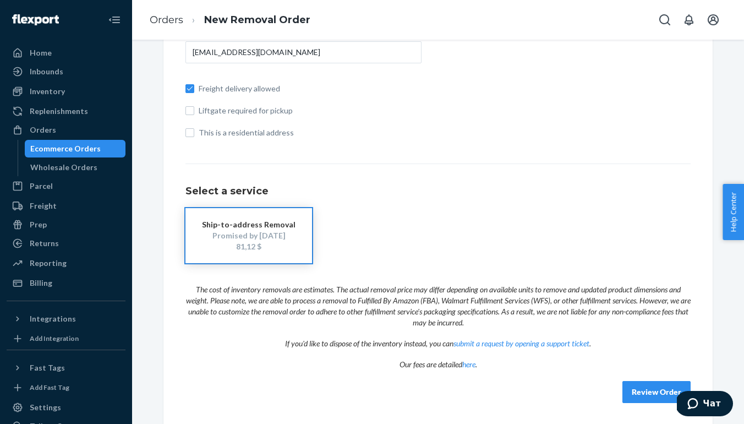
click at [282, 244] on div "81,12 $" at bounding box center [249, 246] width 94 height 11
click at [638, 386] on button "Review Order" at bounding box center [656, 392] width 68 height 22
